Goal: Use online tool/utility: Utilize a website feature to perform a specific function

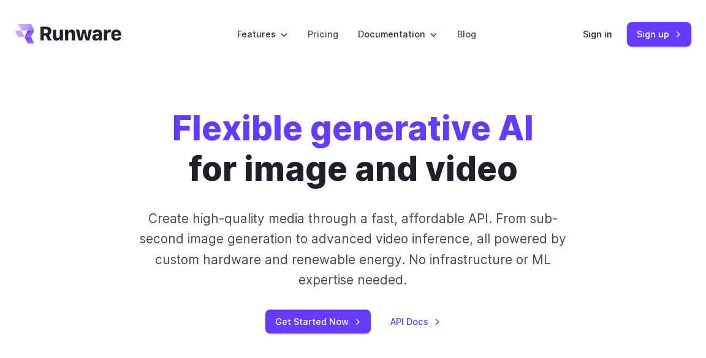
click at [286, 36] on label "Features" at bounding box center [262, 34] width 51 height 14
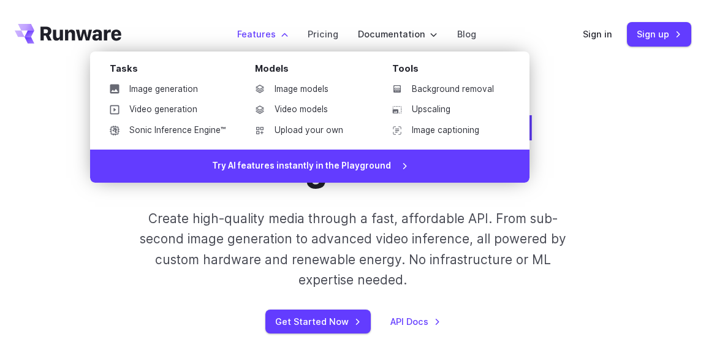
click at [193, 107] on link "Video generation" at bounding box center [168, 110] width 136 height 18
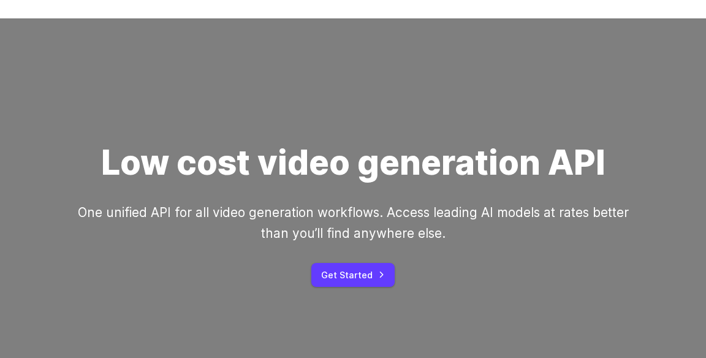
scroll to position [51, 0]
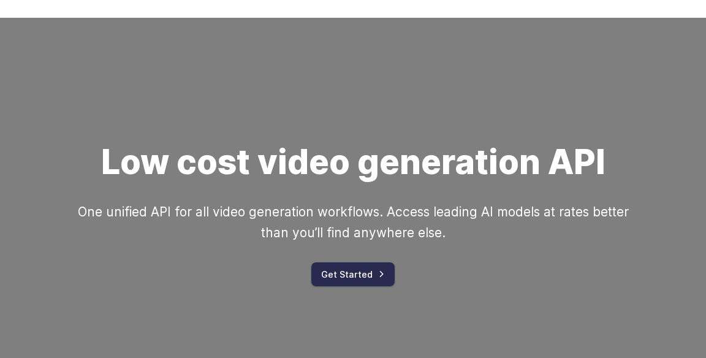
click at [370, 277] on link "Get Started" at bounding box center [353, 274] width 83 height 24
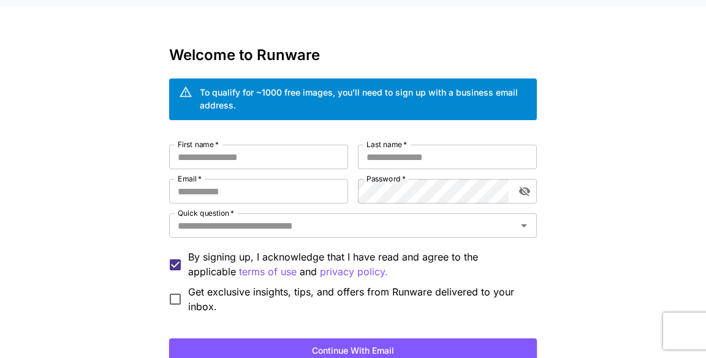
scroll to position [60, 0]
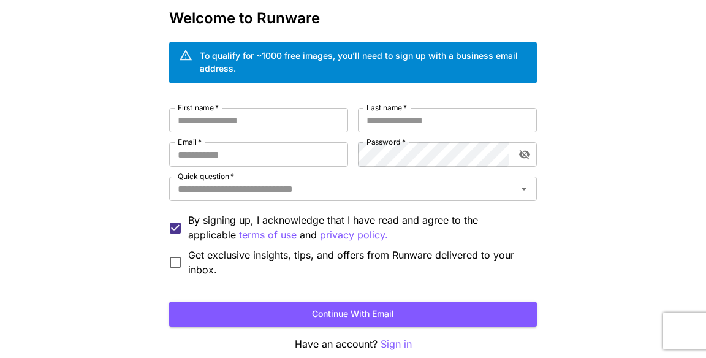
click at [397, 346] on p "Sign in" at bounding box center [396, 344] width 31 height 15
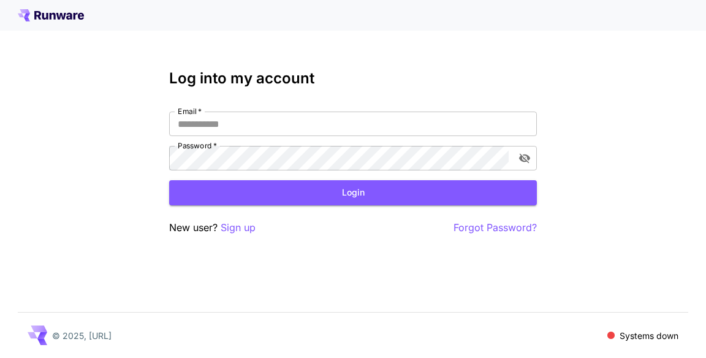
scroll to position [60, 0]
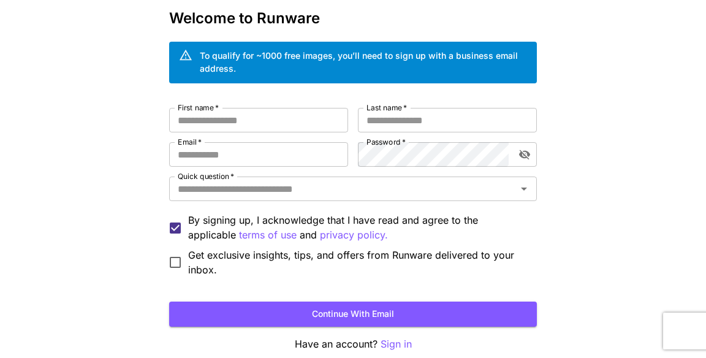
click at [382, 190] on input "Quick question   *" at bounding box center [343, 188] width 340 height 17
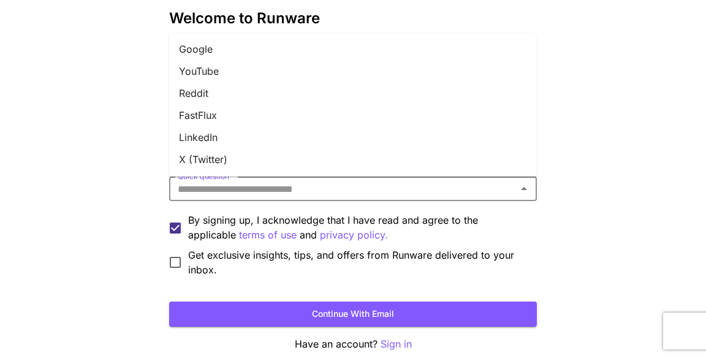
scroll to position [0, 0]
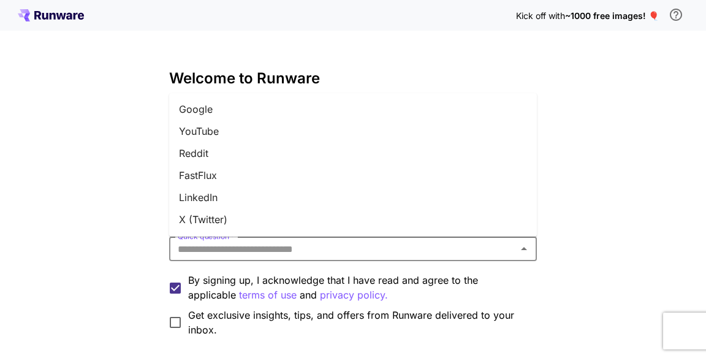
click at [245, 120] on li "YouTube" at bounding box center [353, 131] width 368 height 22
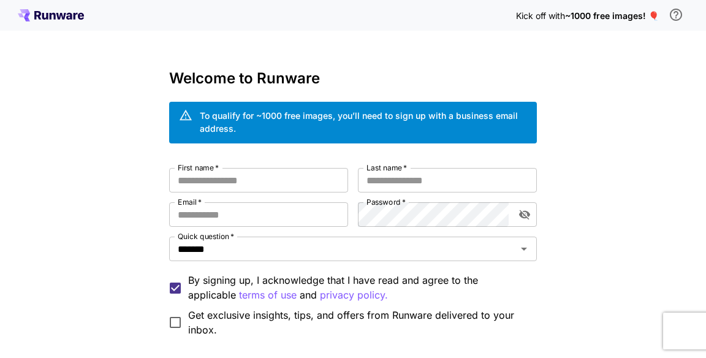
click at [269, 184] on input "First name   *" at bounding box center [258, 180] width 179 height 25
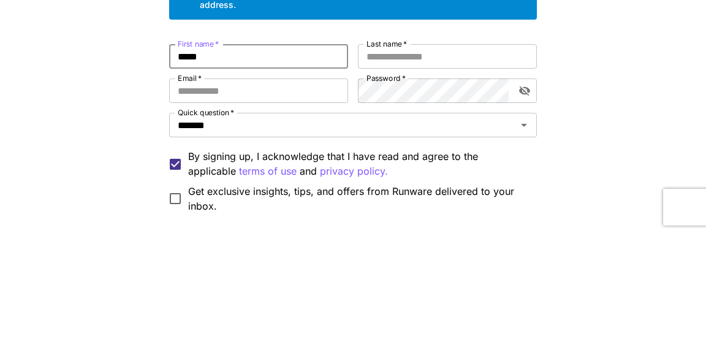
type input "*****"
click at [449, 185] on input "Last name   *" at bounding box center [447, 180] width 179 height 25
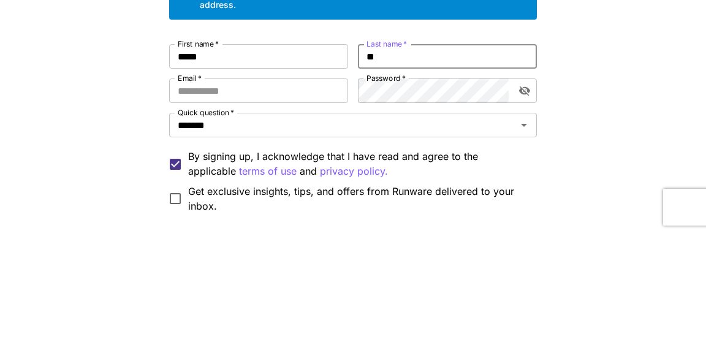
type input "**"
click at [281, 218] on input "Email   *" at bounding box center [258, 214] width 179 height 25
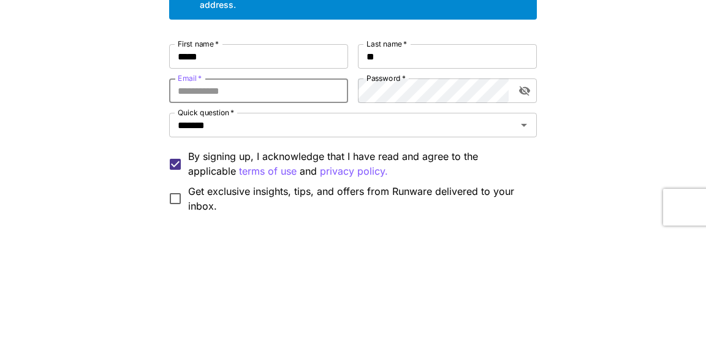
type input "**********"
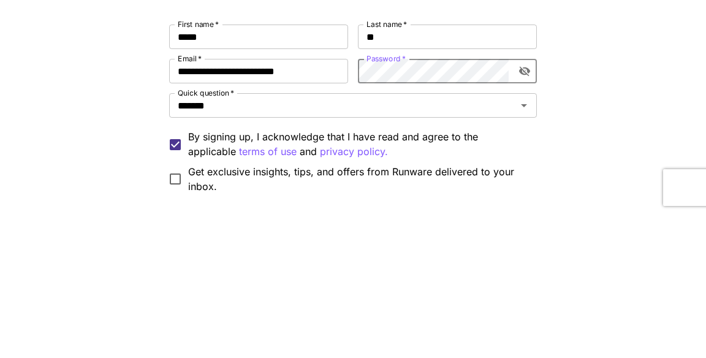
click at [528, 223] on button "toggle password visibility" at bounding box center [525, 215] width 22 height 22
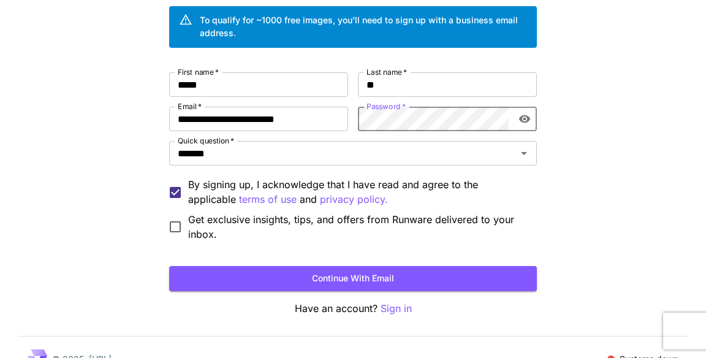
scroll to position [119, 0]
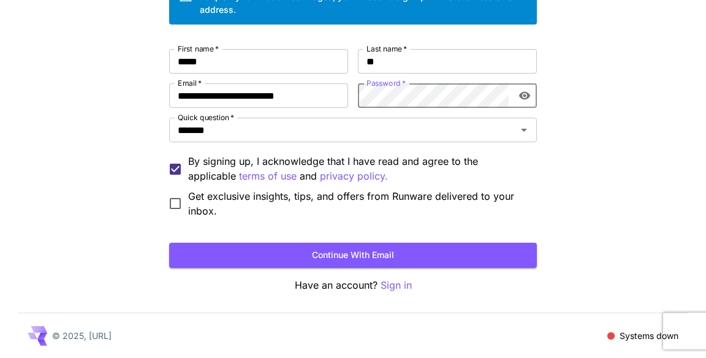
click at [300, 254] on button "Continue with email" at bounding box center [353, 255] width 368 height 25
click at [388, 244] on button "Continue with email" at bounding box center [353, 255] width 368 height 25
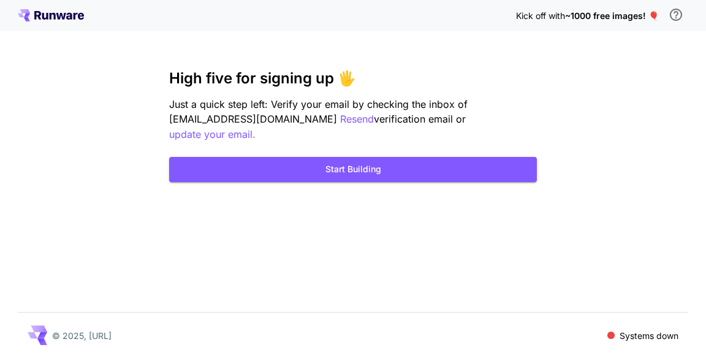
scroll to position [59, 0]
click at [437, 157] on button "Start Building" at bounding box center [353, 169] width 368 height 25
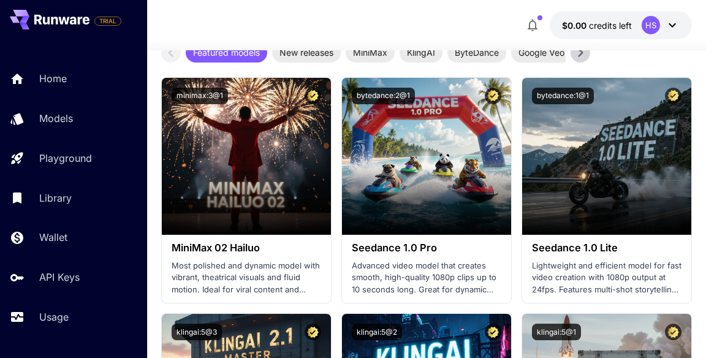
click at [91, 120] on div "Models" at bounding box center [88, 118] width 98 height 15
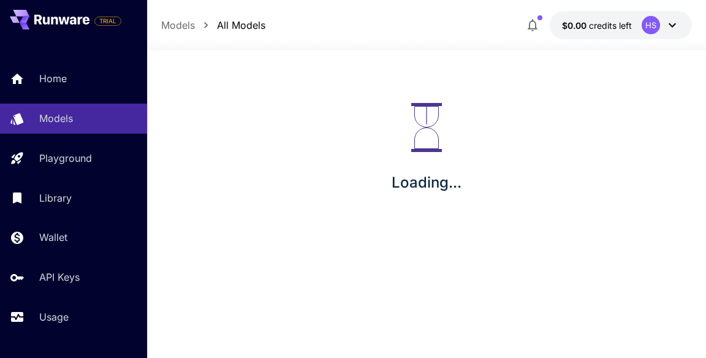
scroll to position [412, 0]
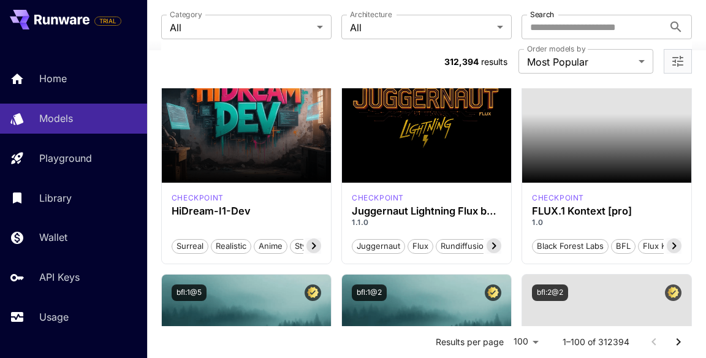
click at [94, 78] on div "Home" at bounding box center [88, 78] width 98 height 15
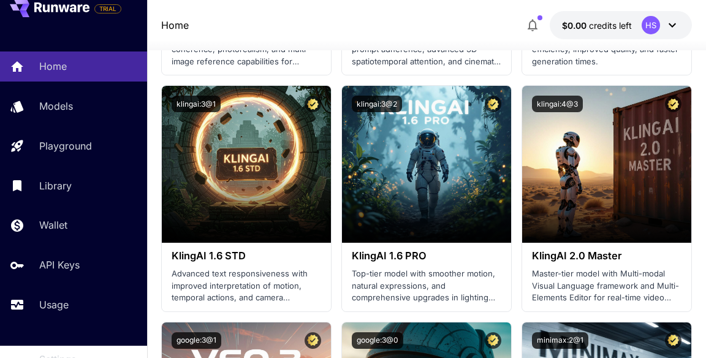
scroll to position [876, 0]
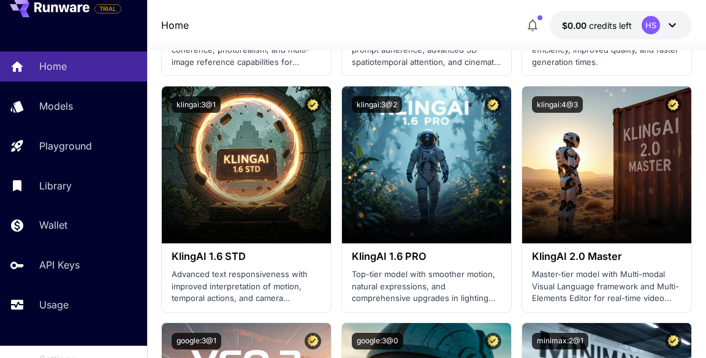
click at [268, 222] on section at bounding box center [246, 209] width 169 height 69
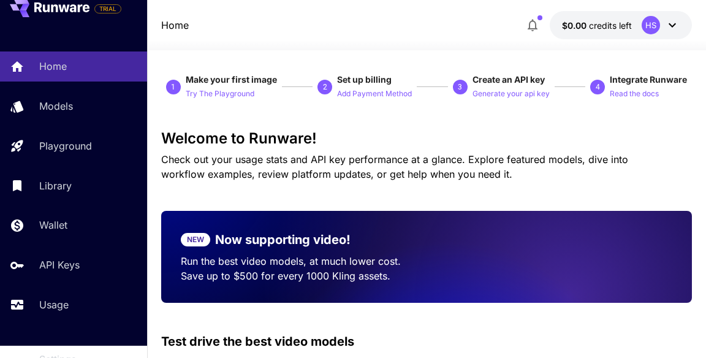
scroll to position [91, 0]
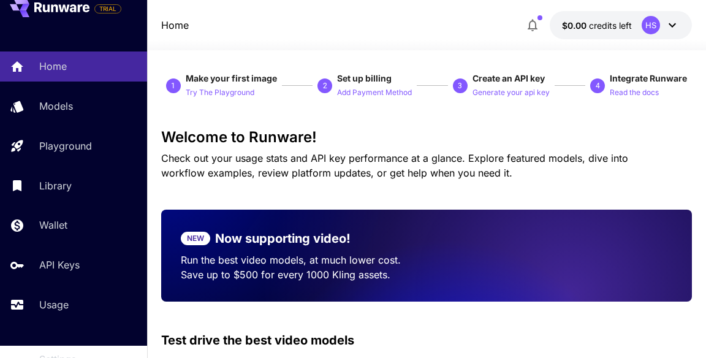
click at [351, 238] on p "Now supporting video!" at bounding box center [283, 238] width 136 height 18
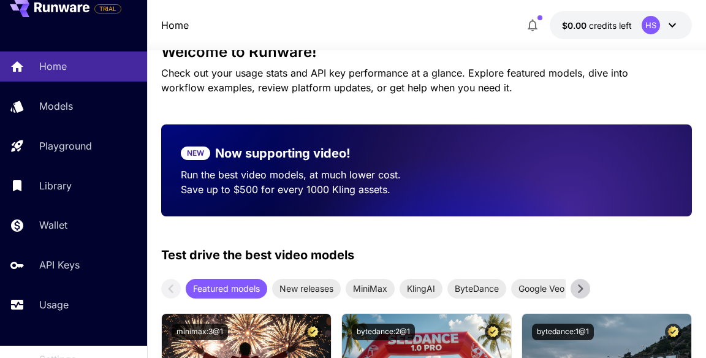
scroll to position [194, 0]
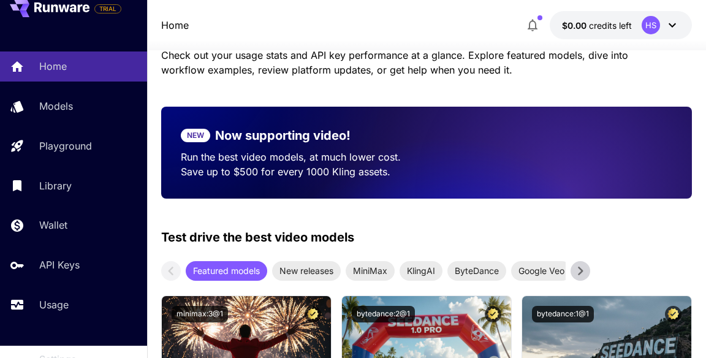
click at [589, 275] on icon at bounding box center [581, 271] width 18 height 18
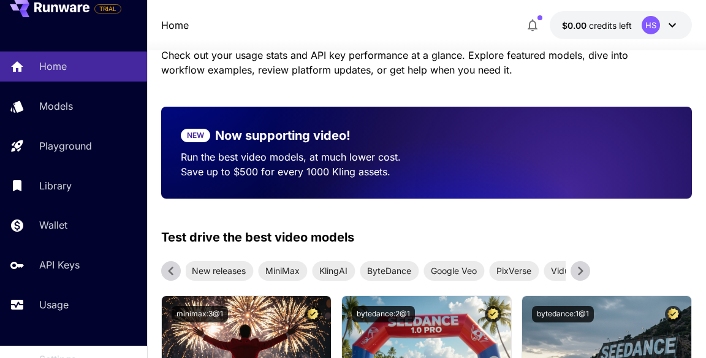
click at [589, 270] on icon at bounding box center [581, 271] width 18 height 18
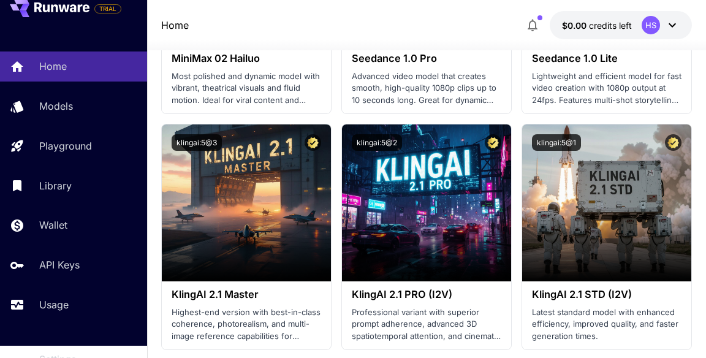
scroll to position [600, 0]
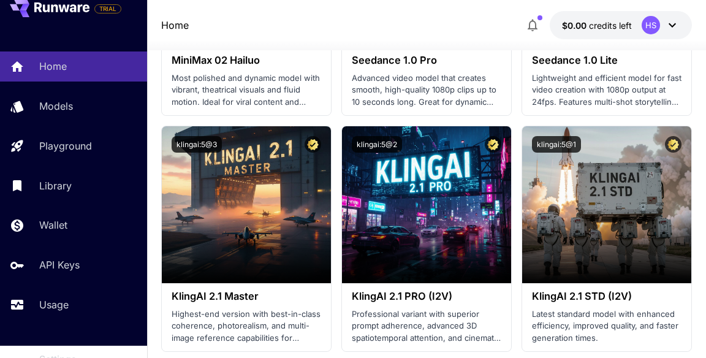
click at [283, 221] on section at bounding box center [246, 249] width 169 height 69
click at [301, 196] on div "Launch in Playground" at bounding box center [246, 205] width 120 height 19
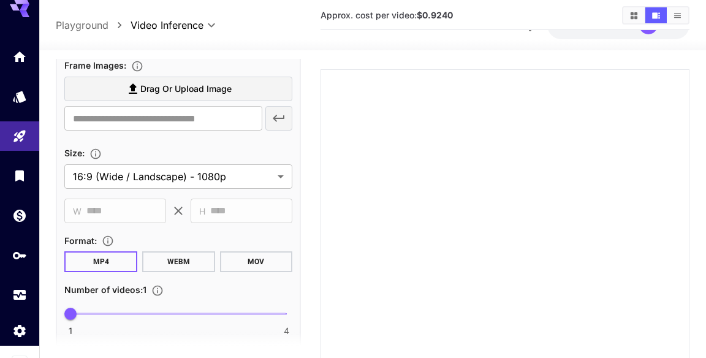
scroll to position [275, 0]
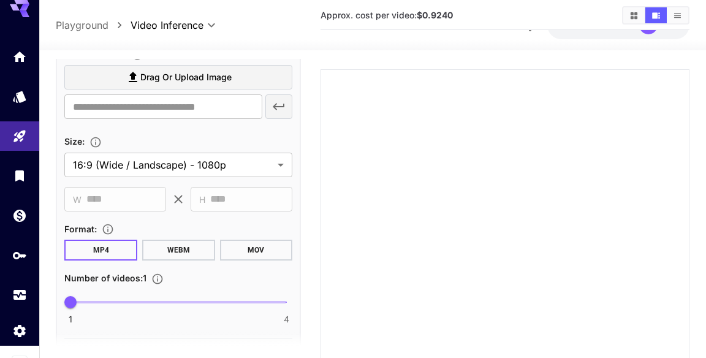
click at [282, 168] on body "**********" at bounding box center [353, 208] width 706 height 534
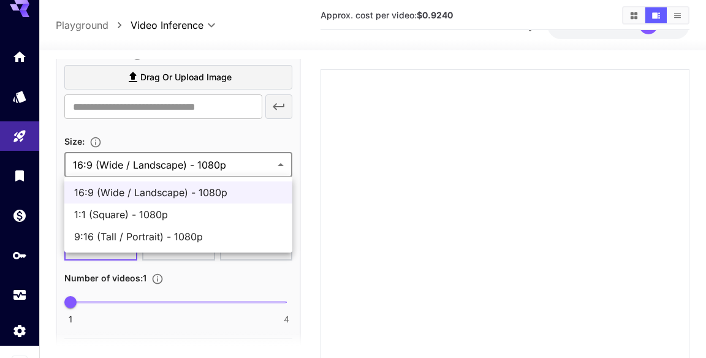
click at [195, 234] on span "9:16 (Tall / Portrait) - 1080p" at bounding box center [178, 236] width 208 height 15
type input "**********"
type input "****"
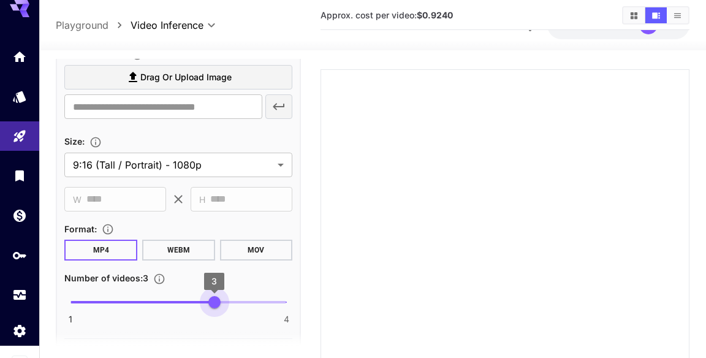
type input "*"
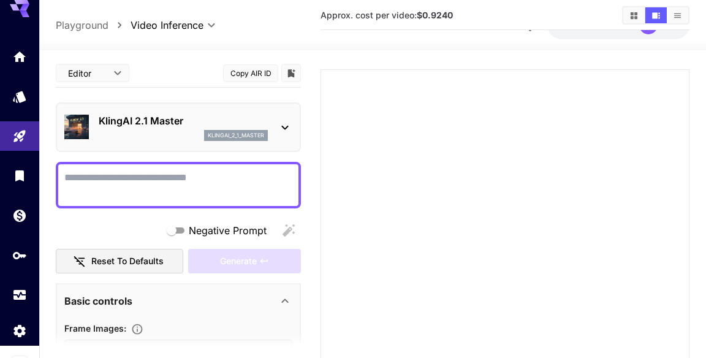
scroll to position [0, 0]
click at [178, 194] on textarea "Negative Prompt" at bounding box center [178, 184] width 228 height 29
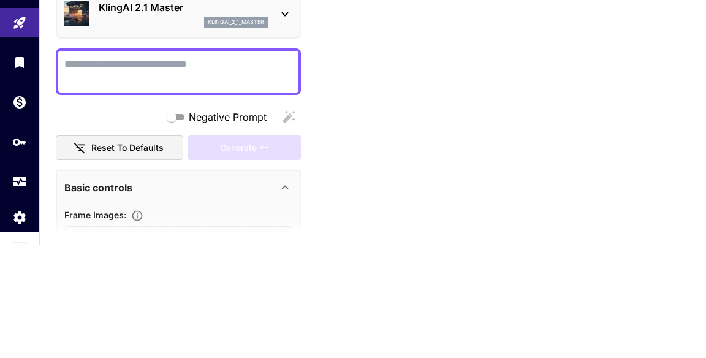
scroll to position [59, 0]
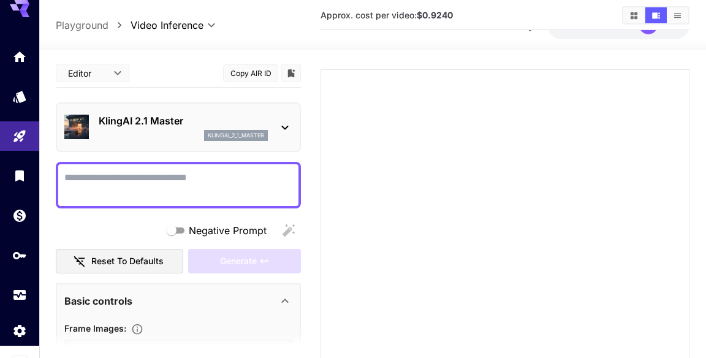
click at [201, 184] on textarea "Negative Prompt" at bounding box center [178, 184] width 228 height 29
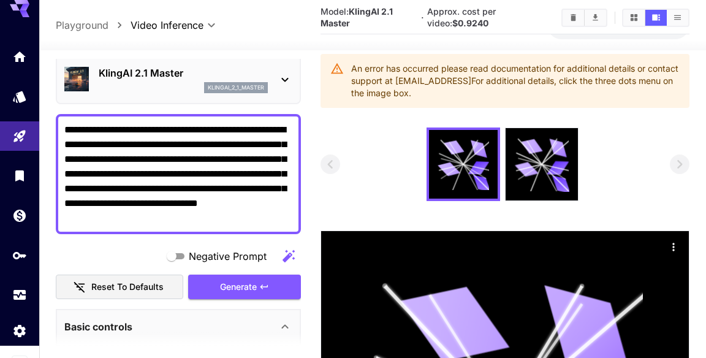
scroll to position [84, 0]
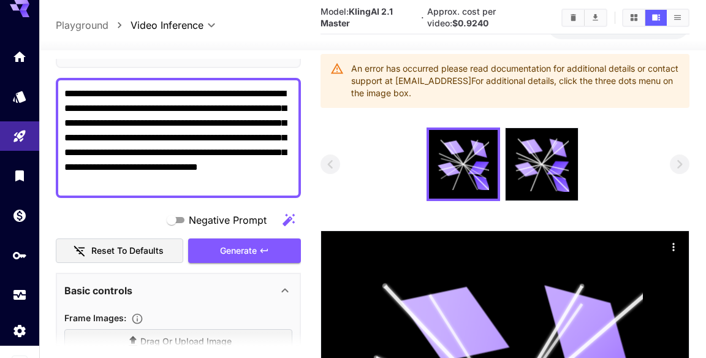
type textarea "**********"
click at [268, 239] on div "Generate" at bounding box center [244, 251] width 113 height 25
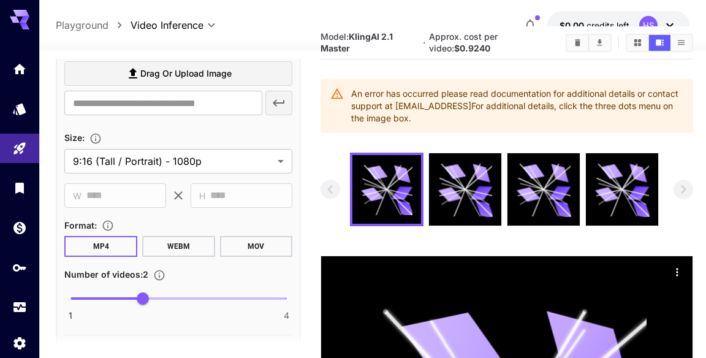
scroll to position [355, 0]
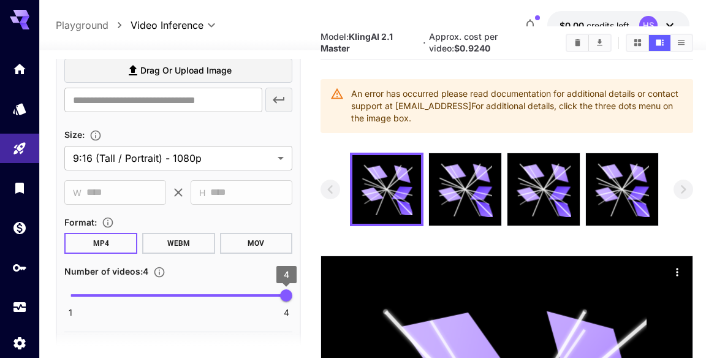
click at [97, 294] on span at bounding box center [179, 295] width 216 height 2
type input "*"
